Goal: Find specific page/section: Find specific page/section

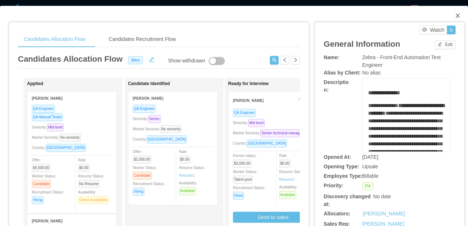
drag, startPoint x: 451, startPoint y: 16, endPoint x: 442, endPoint y: 33, distance: 19.0
click at [455, 16] on icon "icon: close" at bounding box center [458, 16] width 6 height 6
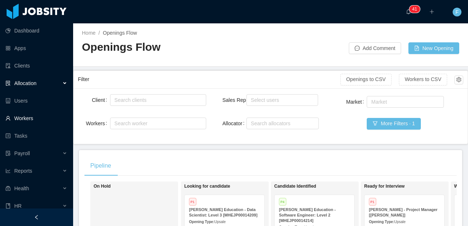
click at [29, 119] on link "Workers" at bounding box center [36, 118] width 62 height 15
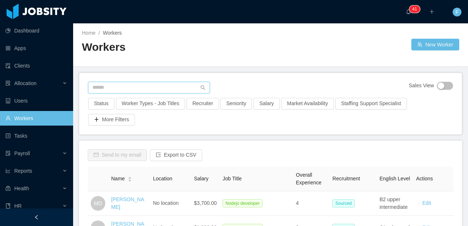
click at [128, 89] on input "text" at bounding box center [149, 88] width 122 height 12
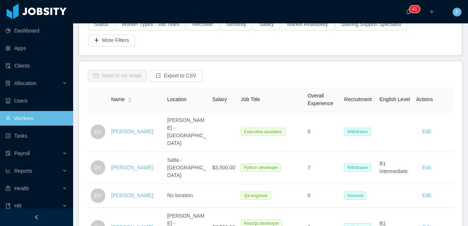
scroll to position [136, 0]
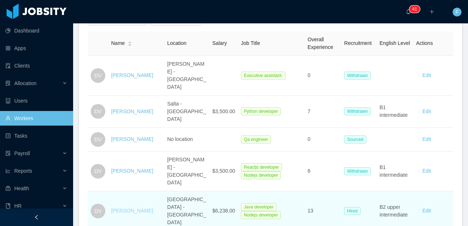
type input "**********"
click at [121, 208] on link "[PERSON_NAME]" at bounding box center [132, 211] width 42 height 6
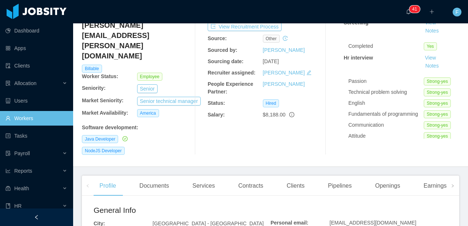
scroll to position [69, 0]
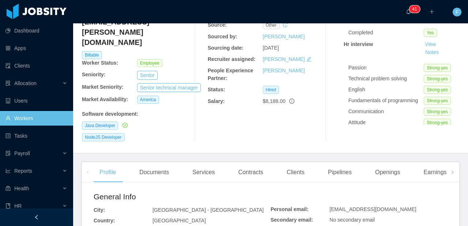
click at [294, 162] on div "Clients" at bounding box center [296, 172] width 30 height 20
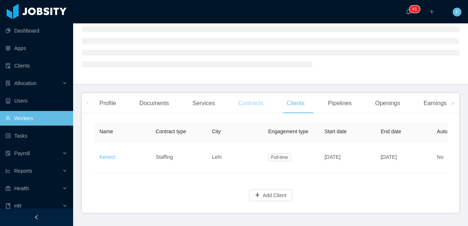
click at [246, 101] on div "Contracts" at bounding box center [251, 103] width 37 height 20
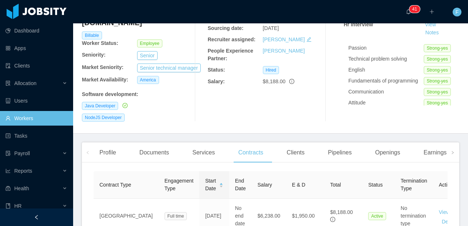
scroll to position [139, 0]
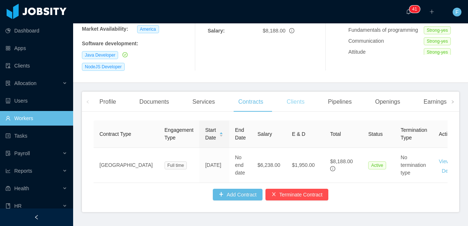
click at [298, 92] on div "Clients" at bounding box center [296, 102] width 30 height 20
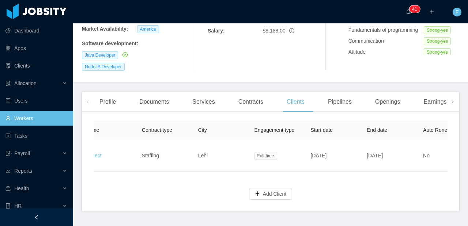
scroll to position [0, 11]
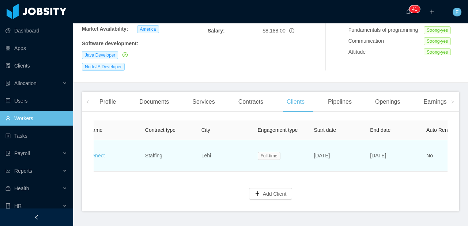
drag, startPoint x: 352, startPoint y: 144, endPoint x: 315, endPoint y: 141, distance: 37.0
click at [315, 141] on td "[DATE]" at bounding box center [336, 155] width 56 height 31
drag, startPoint x: 339, startPoint y: 140, endPoint x: 401, endPoint y: 146, distance: 62.1
click at [330, 153] on span "[DATE]" at bounding box center [322, 156] width 16 height 6
drag, startPoint x: 408, startPoint y: 142, endPoint x: 308, endPoint y: 142, distance: 100.6
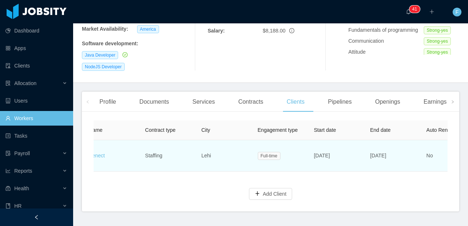
click at [308, 142] on tr "Kenect Staffing Lehi Full-time [DATE] [DATE] No $8,813.50 $1,950.00 $10,763.50 …" at bounding box center [449, 155] width 732 height 31
copy tr "[DATE] [DATE]"
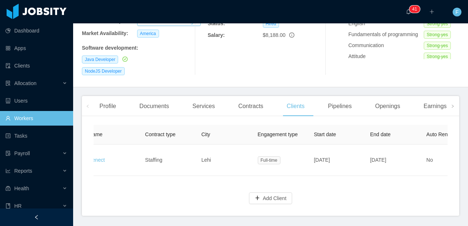
scroll to position [127, 0]
